Goal: Find specific page/section: Find specific page/section

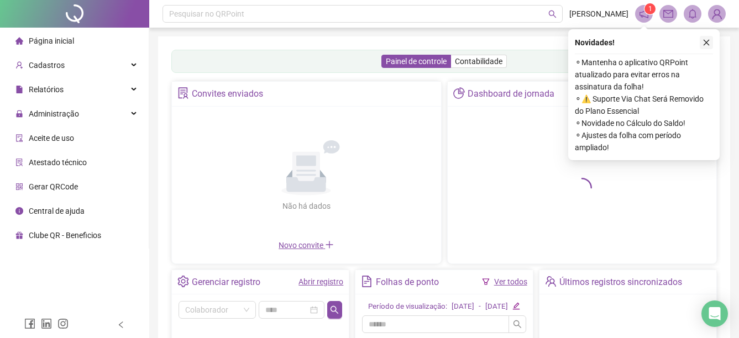
click at [704, 43] on icon "close" at bounding box center [707, 43] width 8 height 8
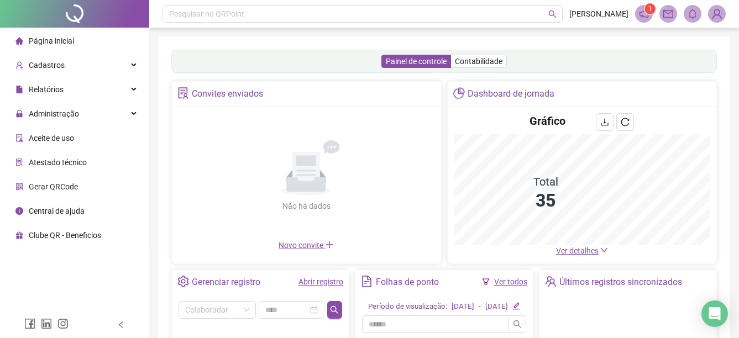
click at [45, 184] on span "Gerar QRCode" at bounding box center [53, 186] width 49 height 9
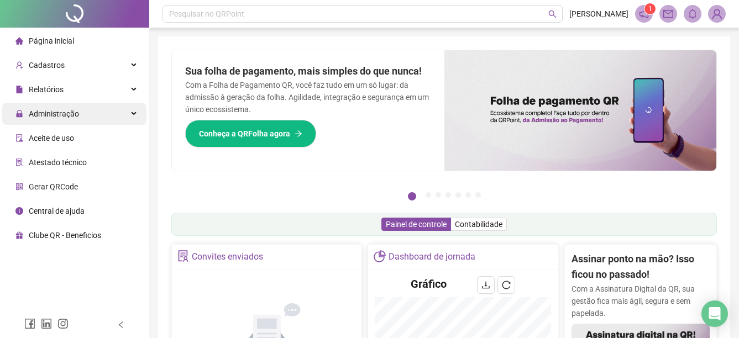
click at [65, 114] on span "Administração" at bounding box center [54, 113] width 50 height 9
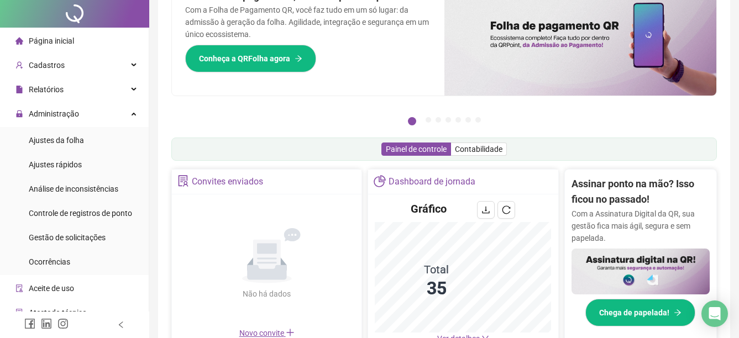
scroll to position [166, 0]
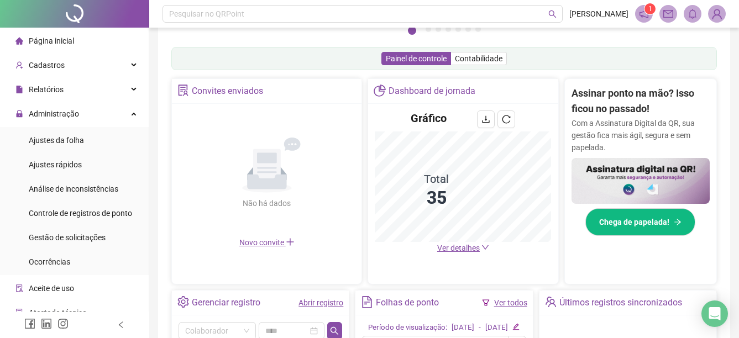
click at [478, 245] on span "Ver detalhes" at bounding box center [458, 248] width 43 height 9
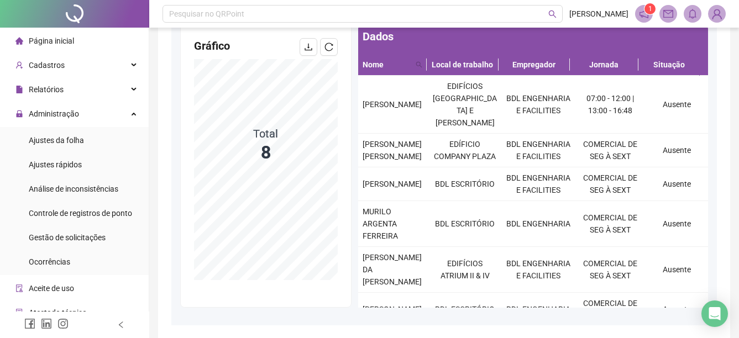
click at [76, 35] on li "Página inicial" at bounding box center [74, 41] width 144 height 22
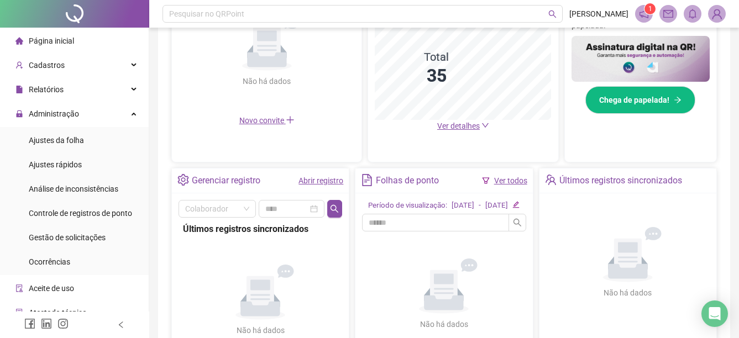
scroll to position [332, 0]
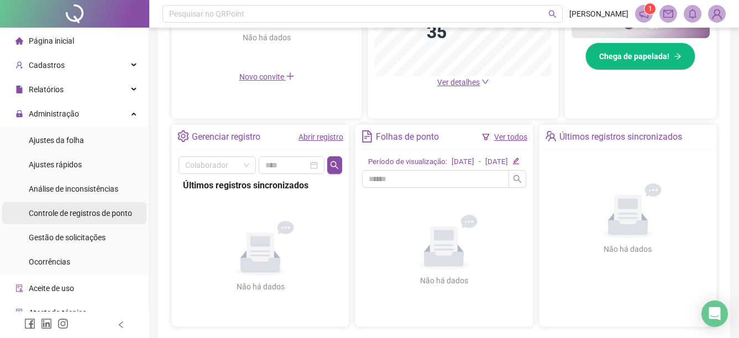
click at [117, 218] on div "Controle de registros de ponto" at bounding box center [80, 213] width 103 height 22
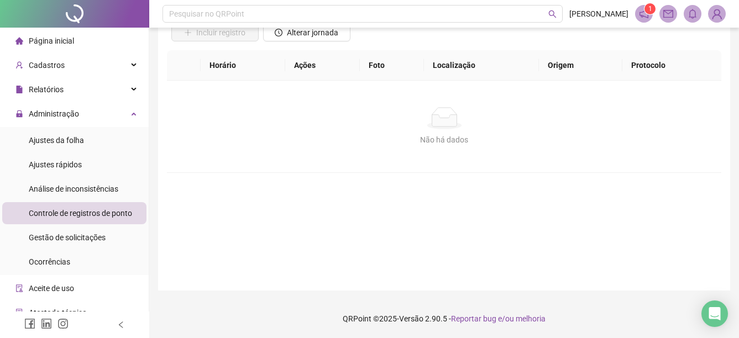
scroll to position [90, 0]
